Goal: Navigation & Orientation: Find specific page/section

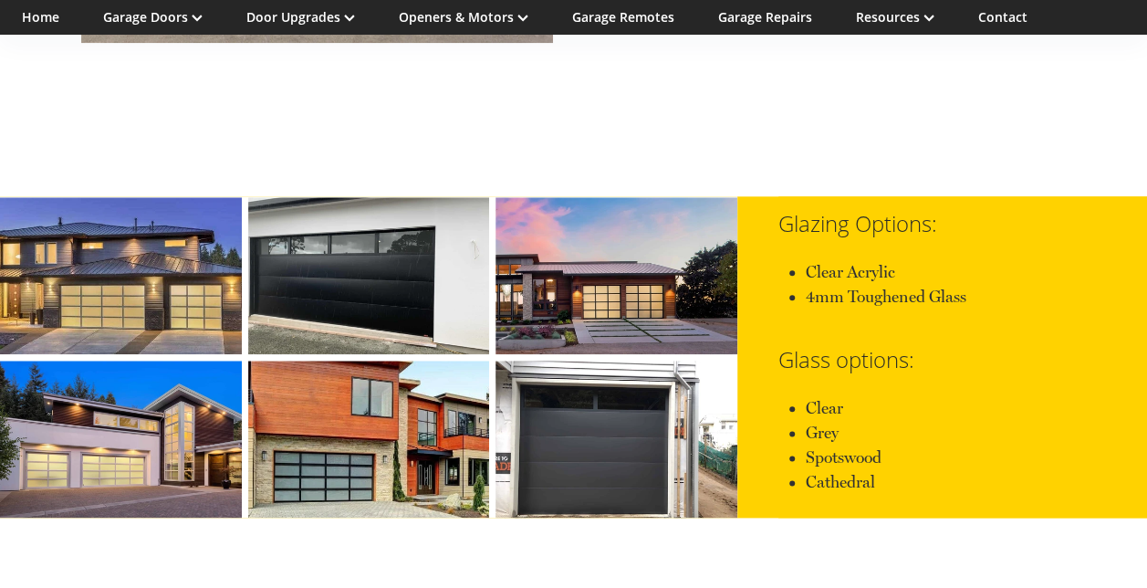
scroll to position [4320, 0]
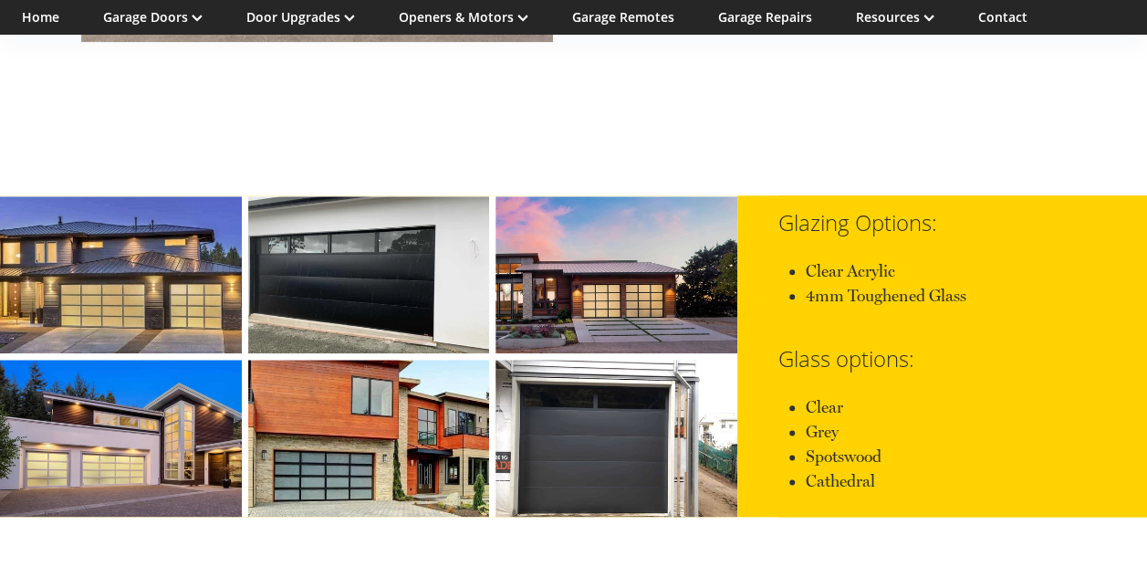
click at [334, 259] on link at bounding box center [369, 274] width 242 height 157
click at [905, 346] on h3 "Glass options:" at bounding box center [963, 359] width 369 height 26
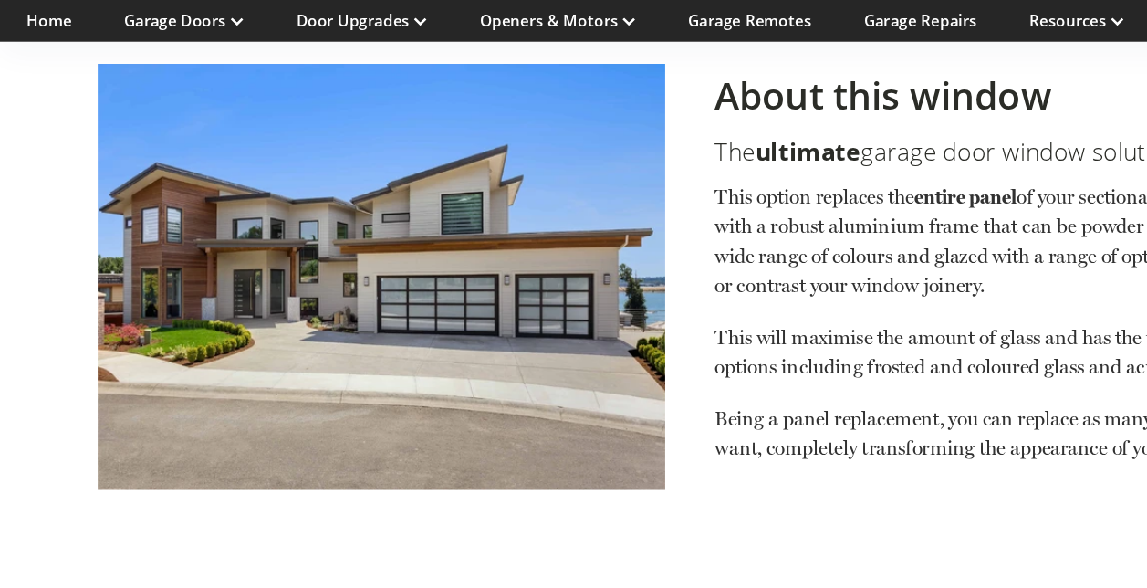
scroll to position [3937, 0]
